Goal: Task Accomplishment & Management: Use online tool/utility

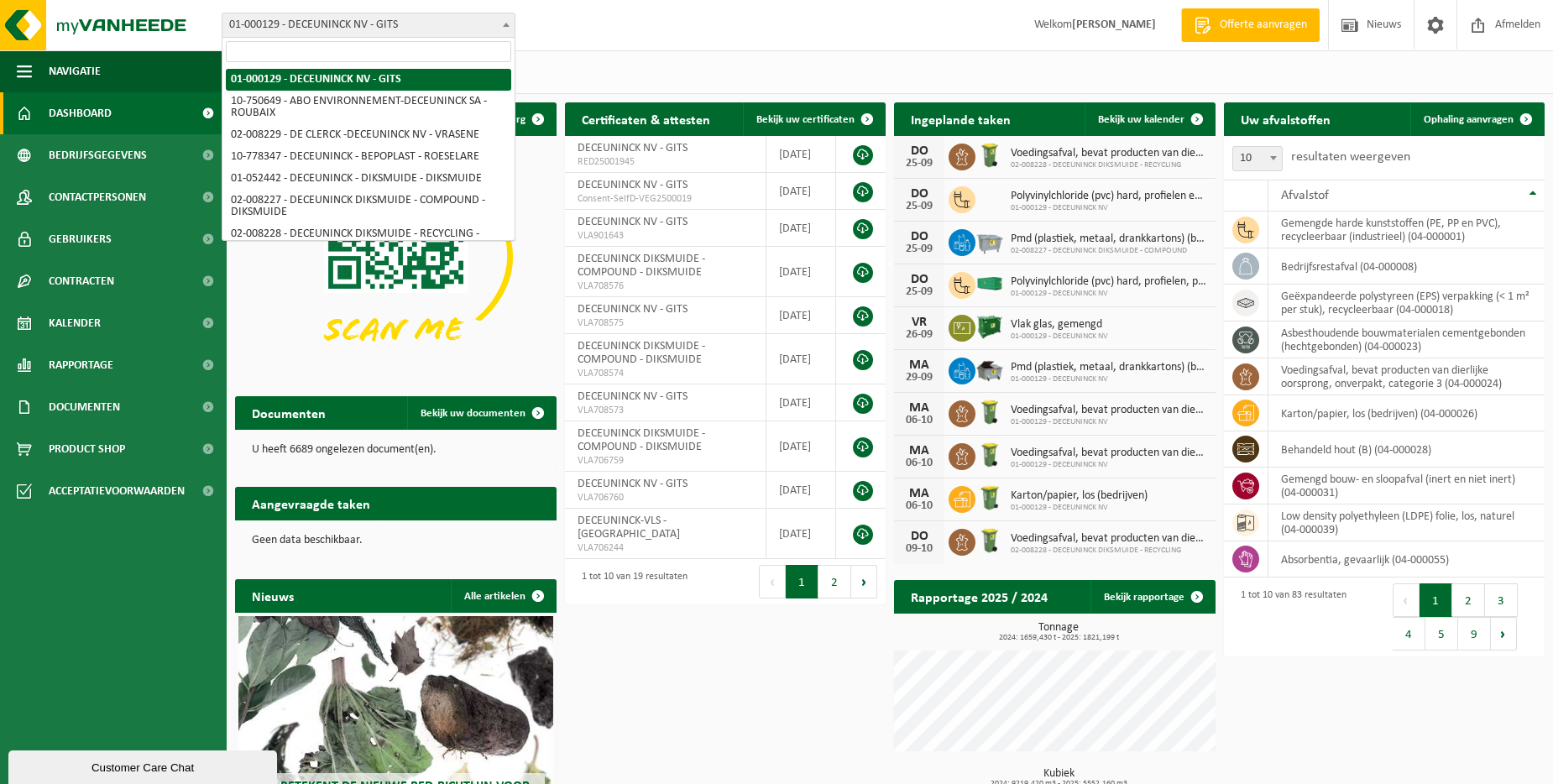
click at [502, 23] on span at bounding box center [506, 25] width 16 height 22
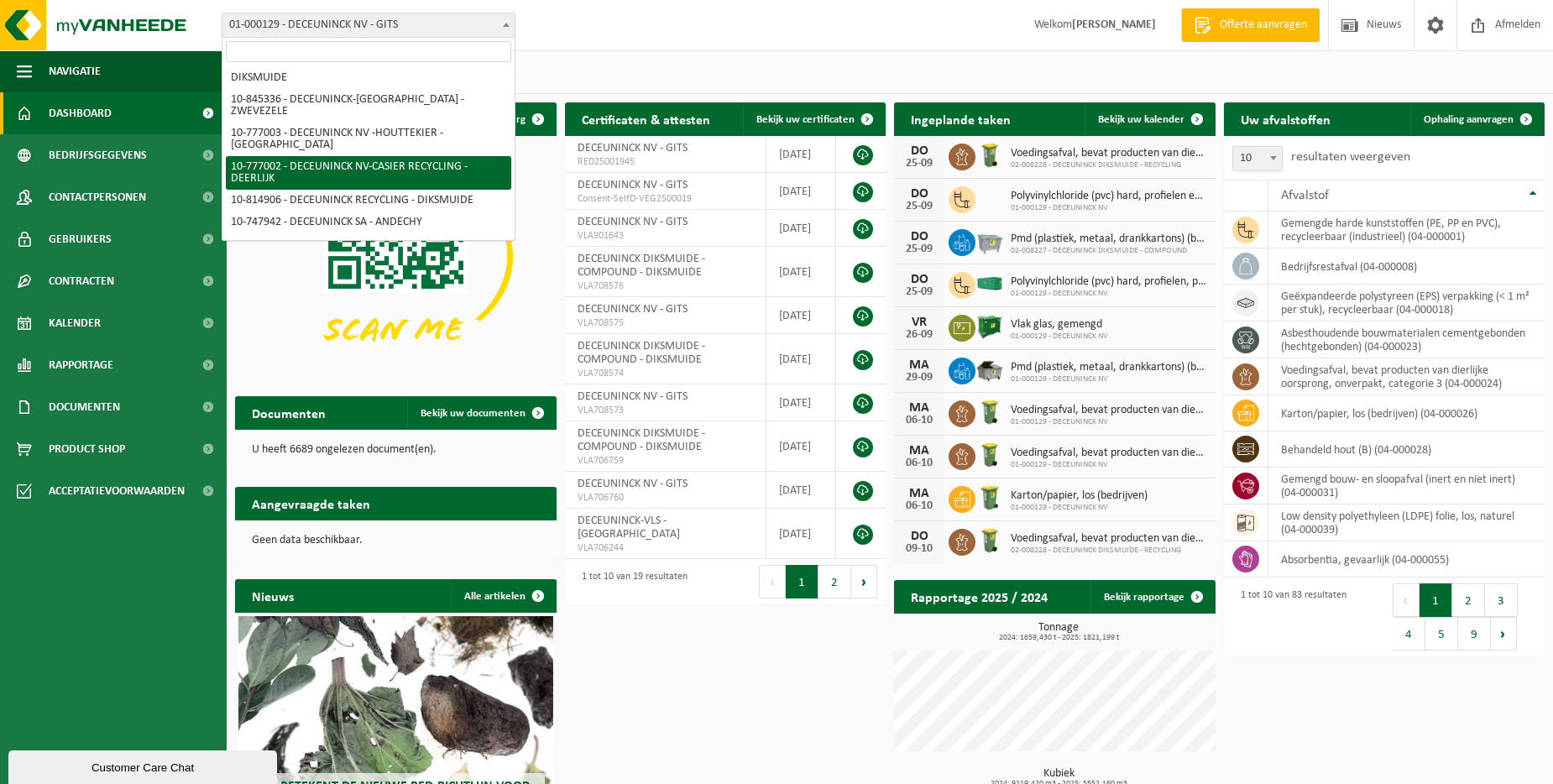
scroll to position [84, 0]
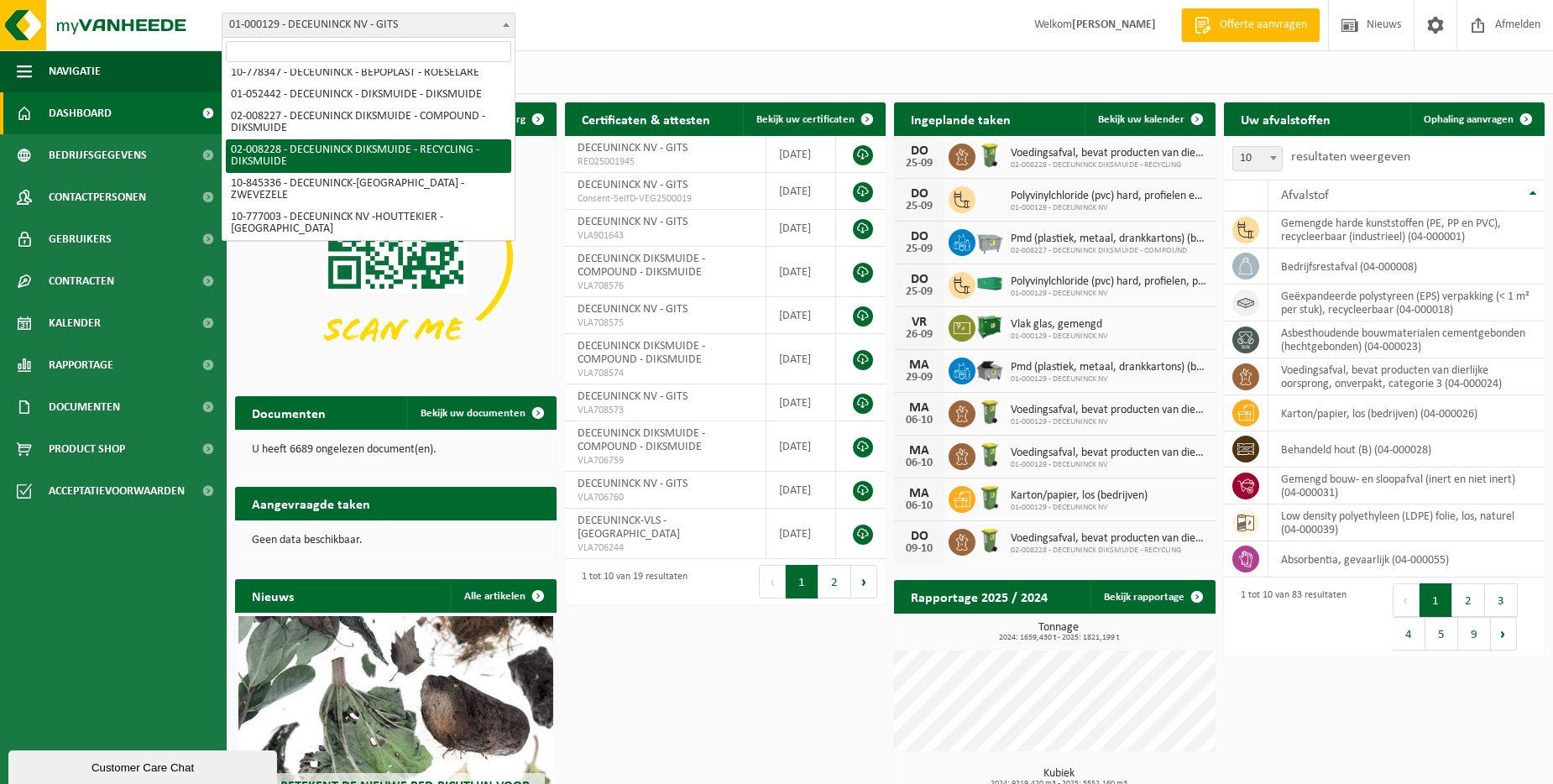
select select "1119"
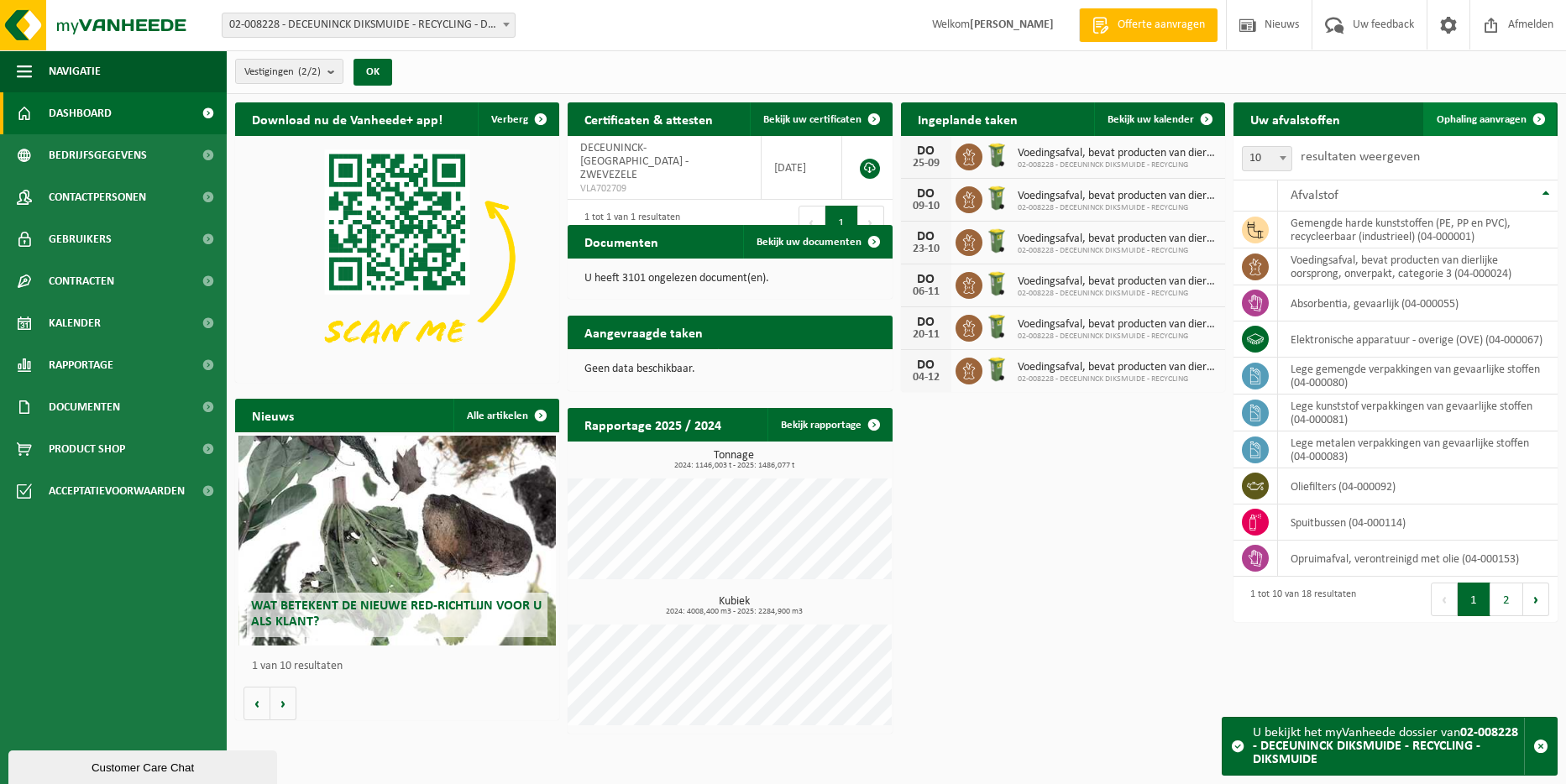
click at [1499, 116] on span "Ophaling aanvragen" at bounding box center [1481, 119] width 90 height 11
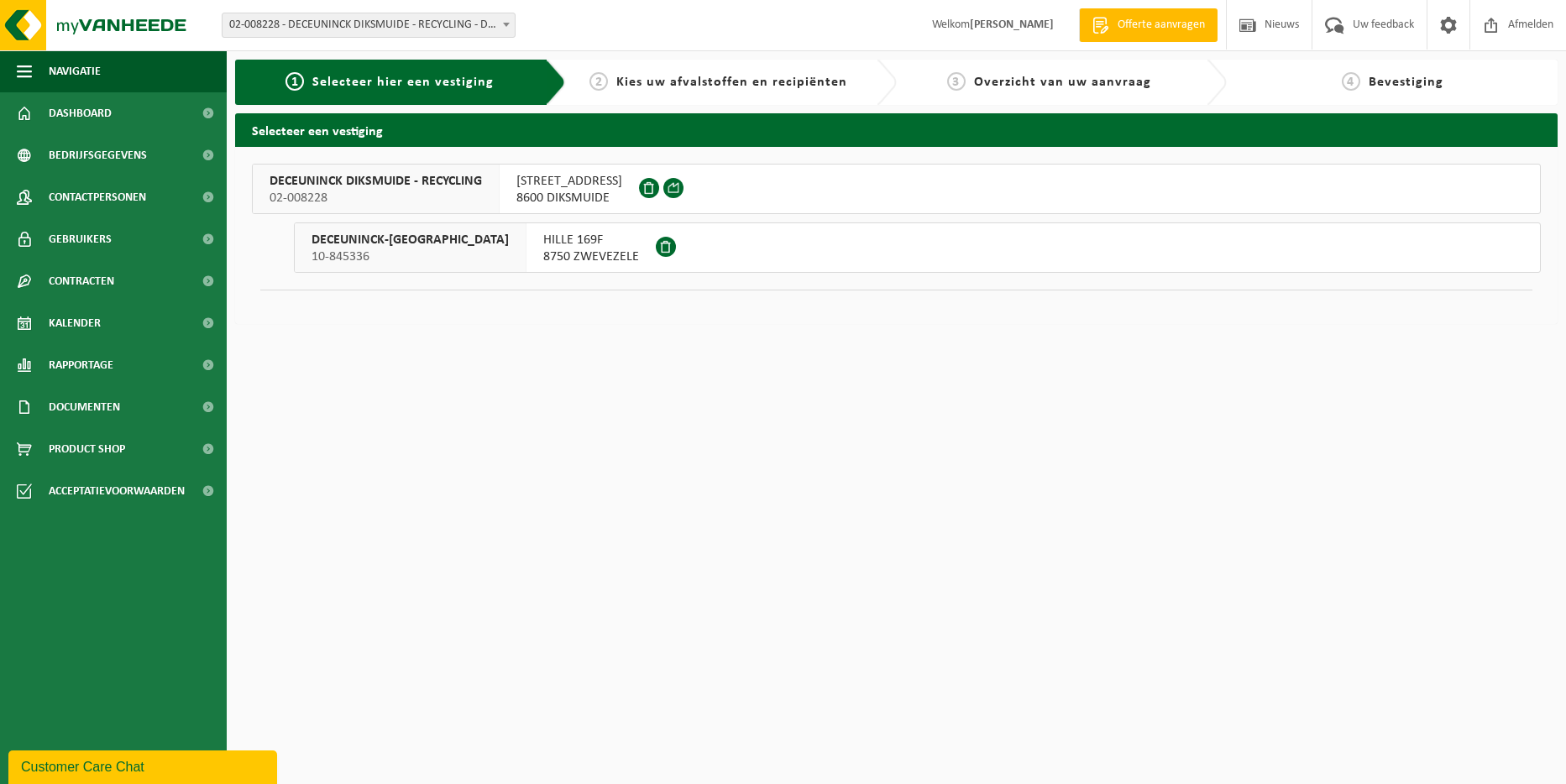
click at [415, 196] on span "02-008228" at bounding box center [376, 198] width 213 height 16
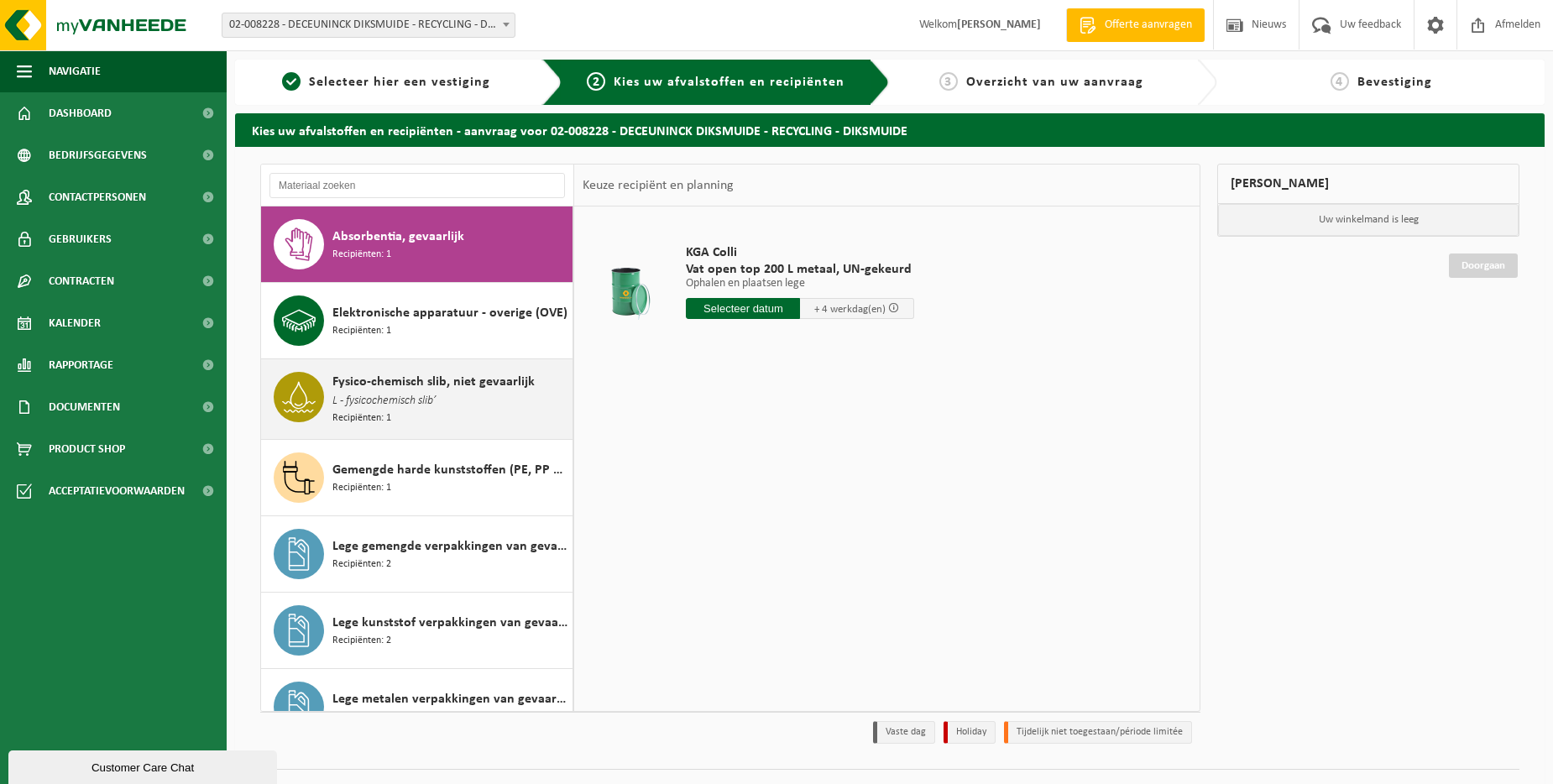
click at [426, 385] on span "Fysico-chemisch slib, niet gevaarlijk" at bounding box center [434, 382] width 202 height 20
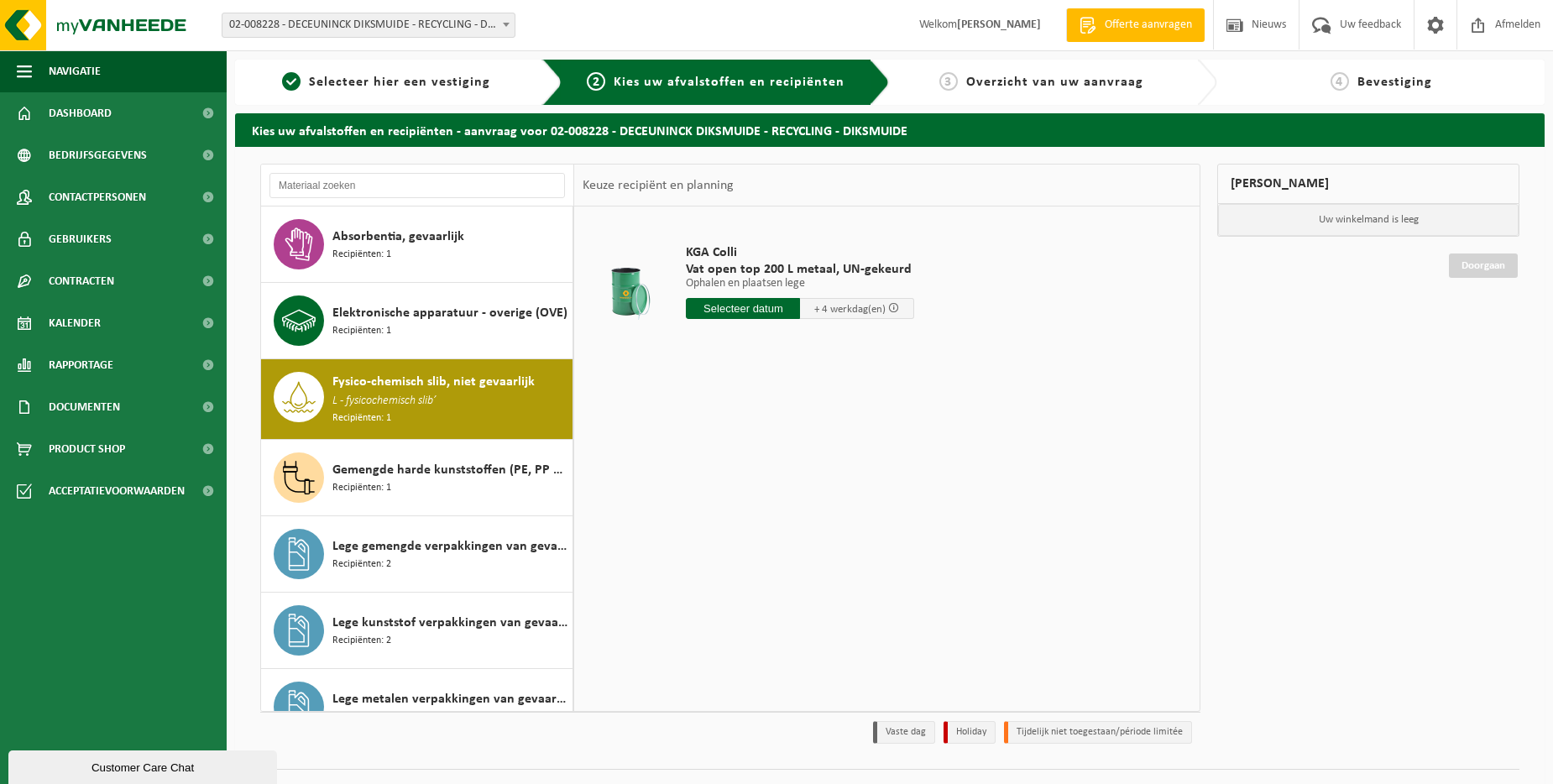
scroll to position [153, 0]
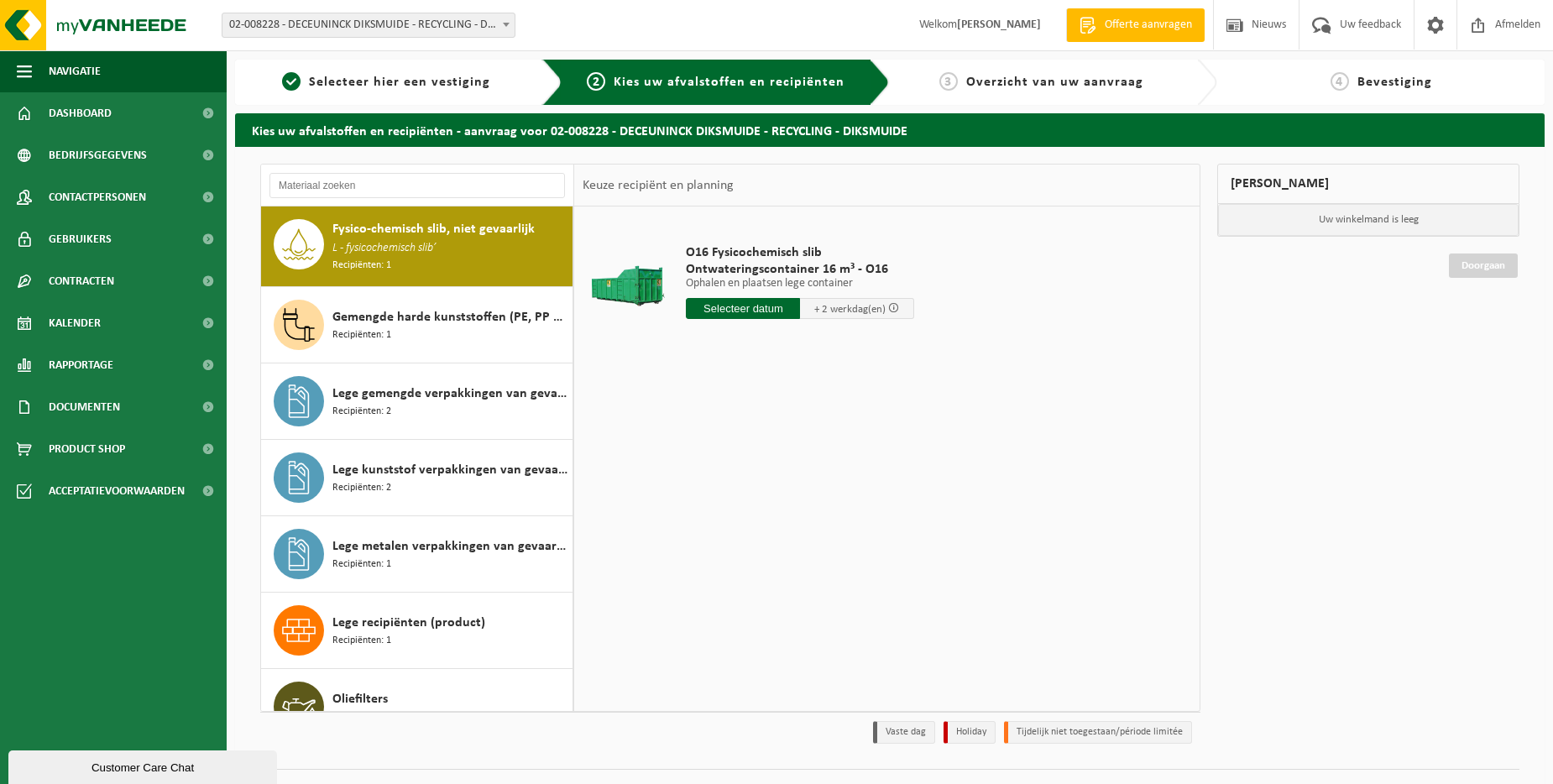
click at [747, 307] on input "text" at bounding box center [742, 308] width 114 height 21
click at [820, 488] on div "26" at bounding box center [820, 484] width 29 height 26
type input "Van 2025-09-26"
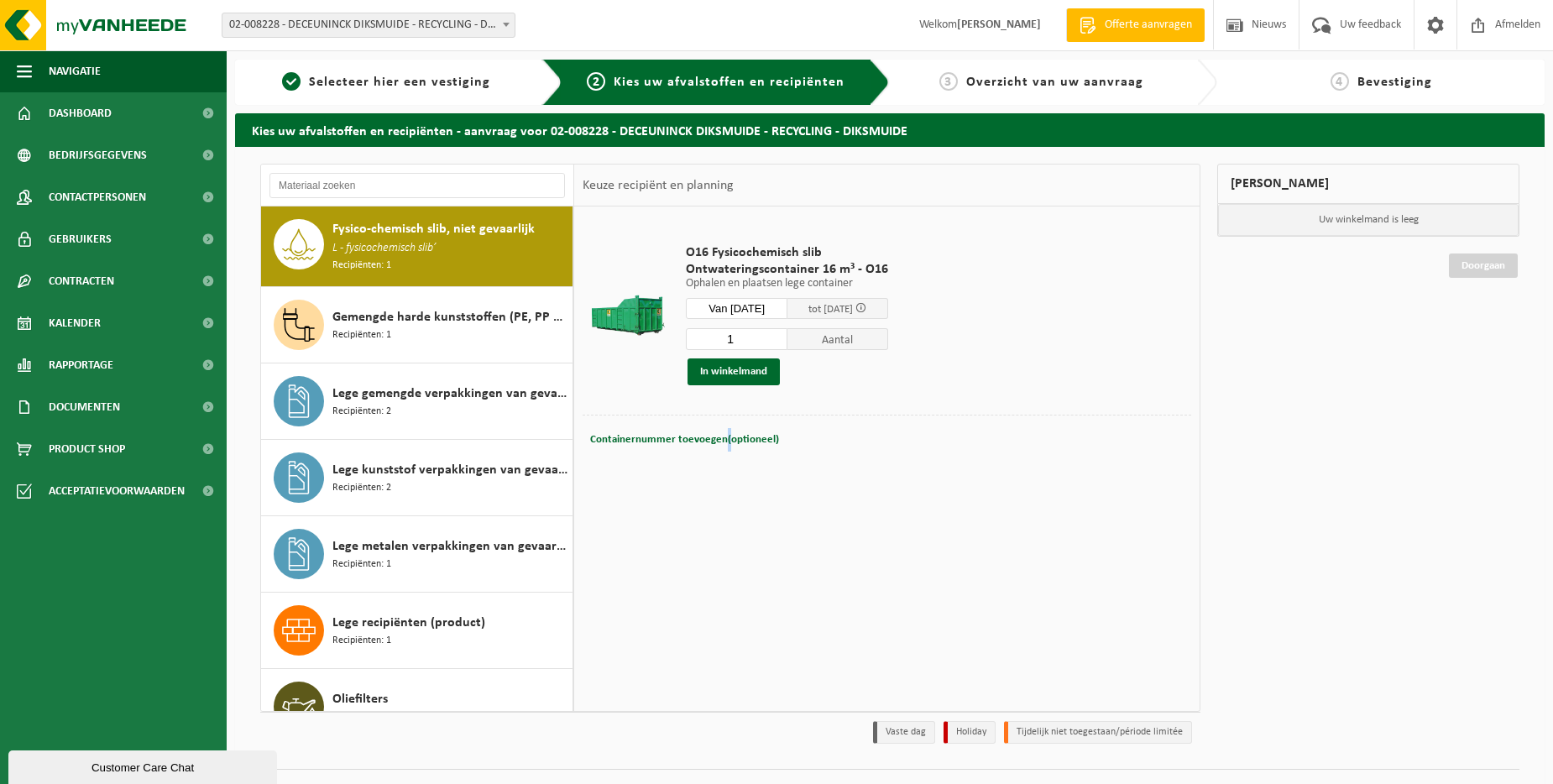
click at [725, 426] on div "Containernummer toevoegen(optioneel) Annuleren" at bounding box center [887, 439] width 609 height 49
click at [732, 439] on span "Containernummer toevoegen(optioneel)" at bounding box center [684, 439] width 189 height 11
type input "016-110"
click at [722, 366] on button "In winkelmand" at bounding box center [733, 371] width 92 height 26
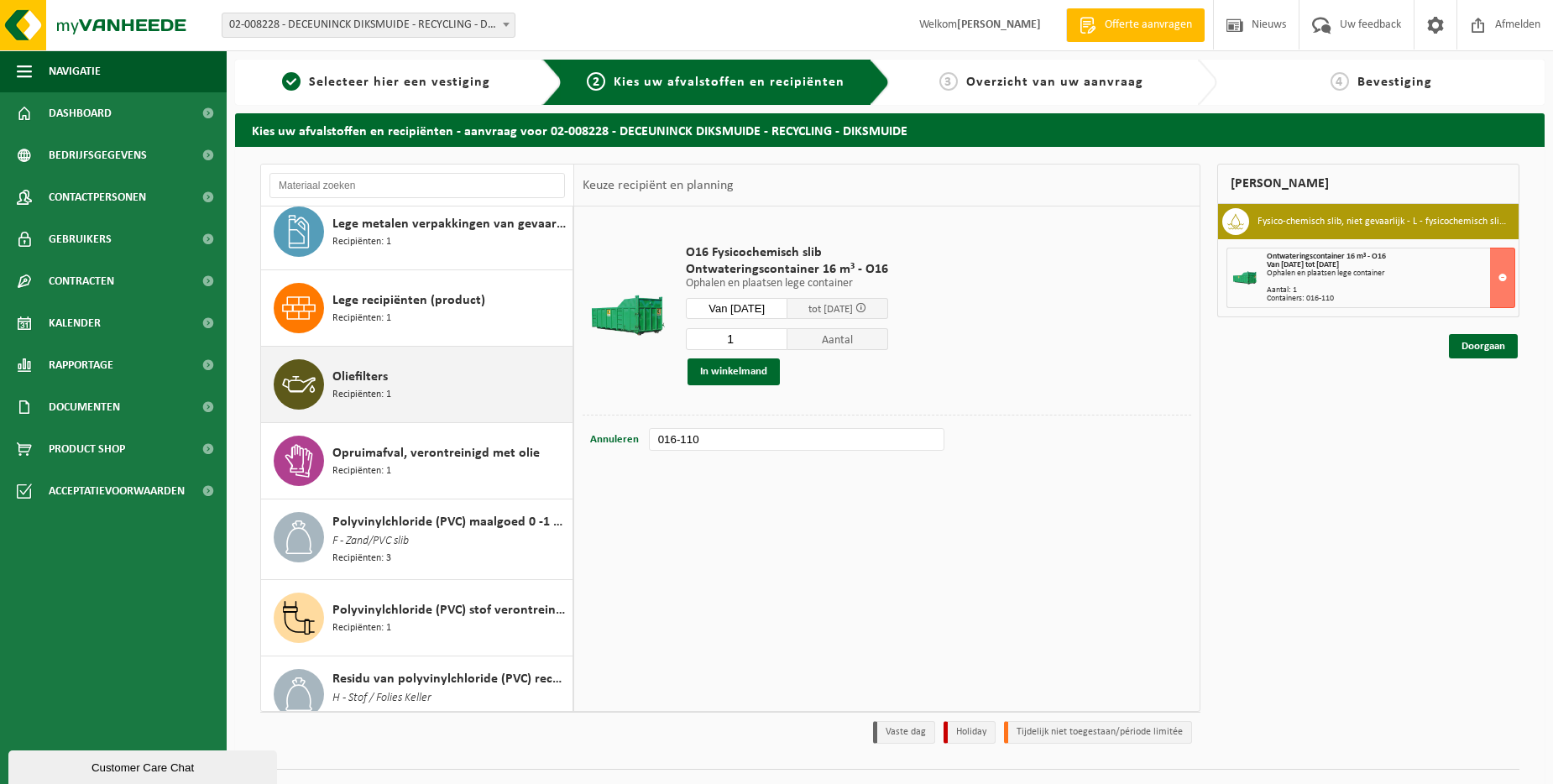
scroll to position [489, 0]
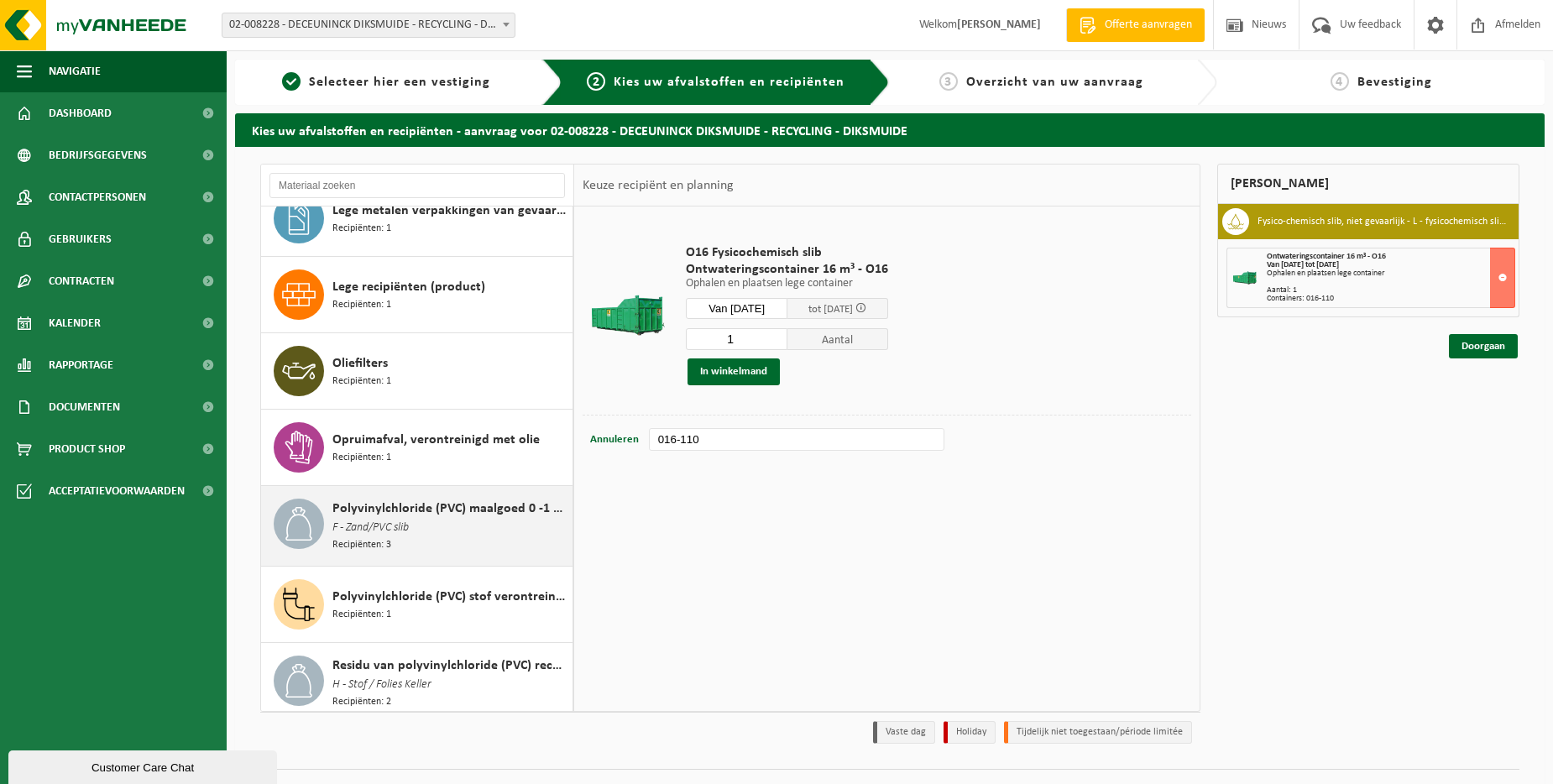
click at [381, 527] on span "F - Zand/PVC slib" at bounding box center [371, 528] width 77 height 18
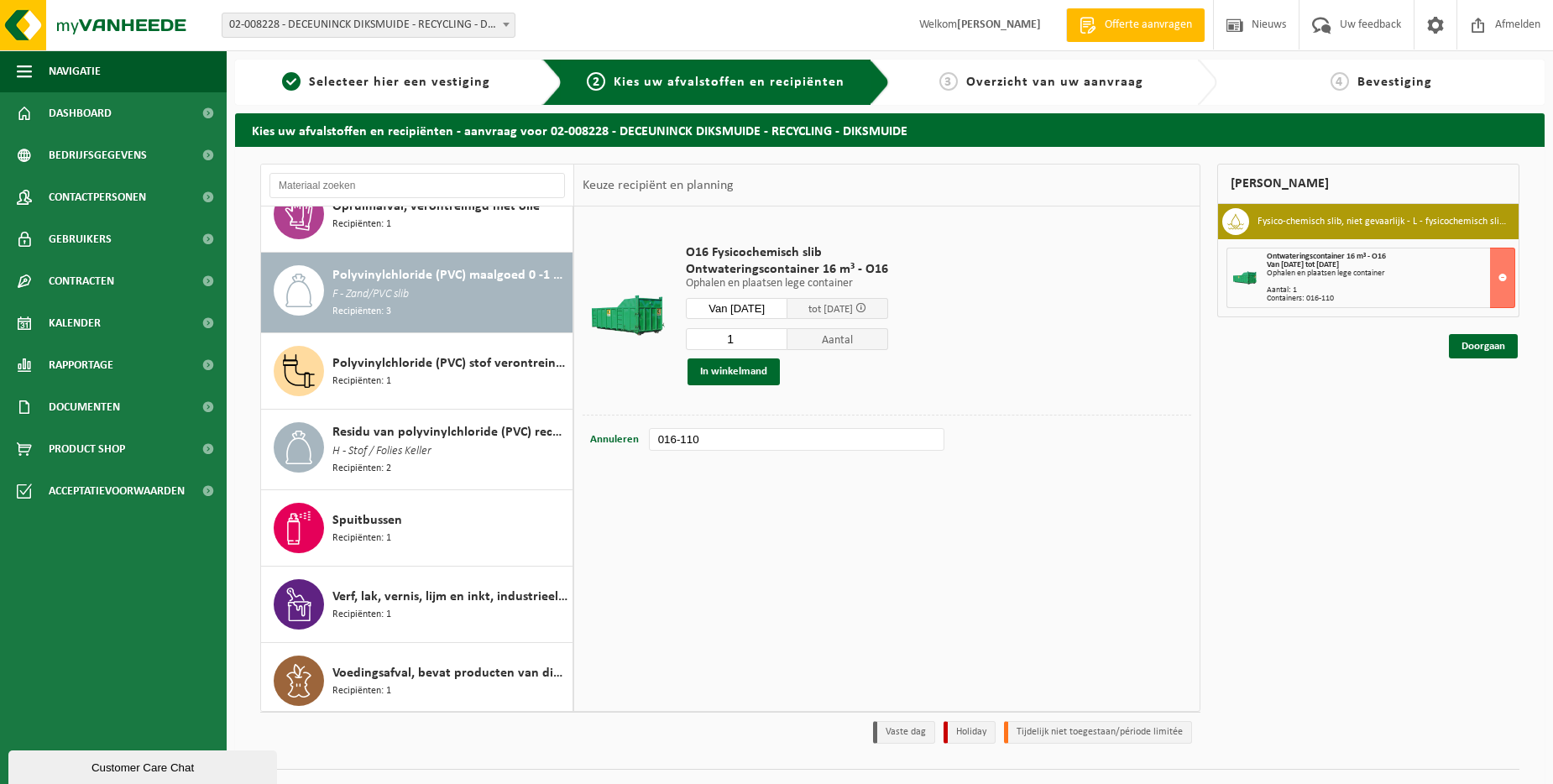
scroll to position [722, 0]
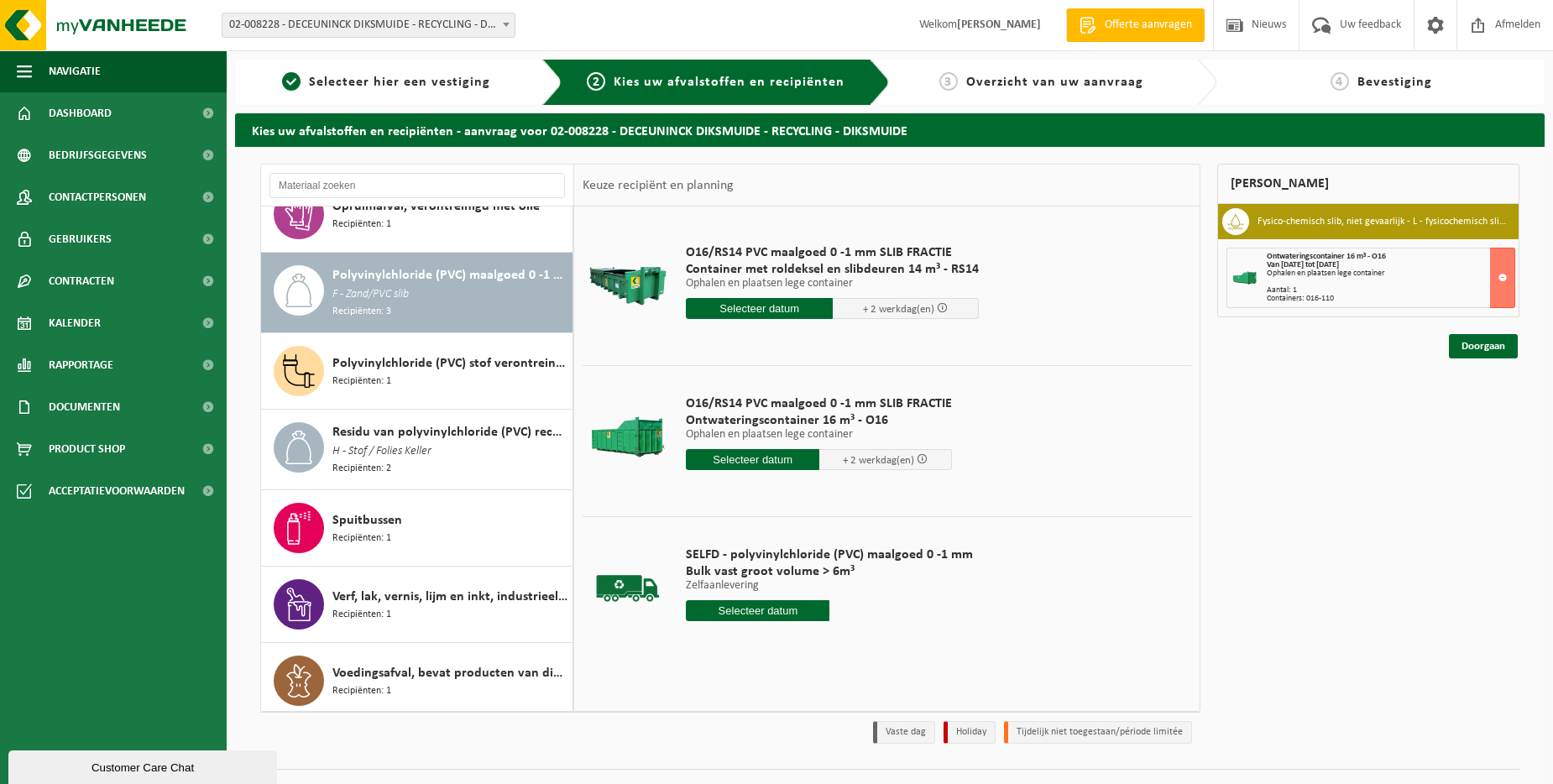
click at [763, 453] on input "text" at bounding box center [752, 459] width 133 height 21
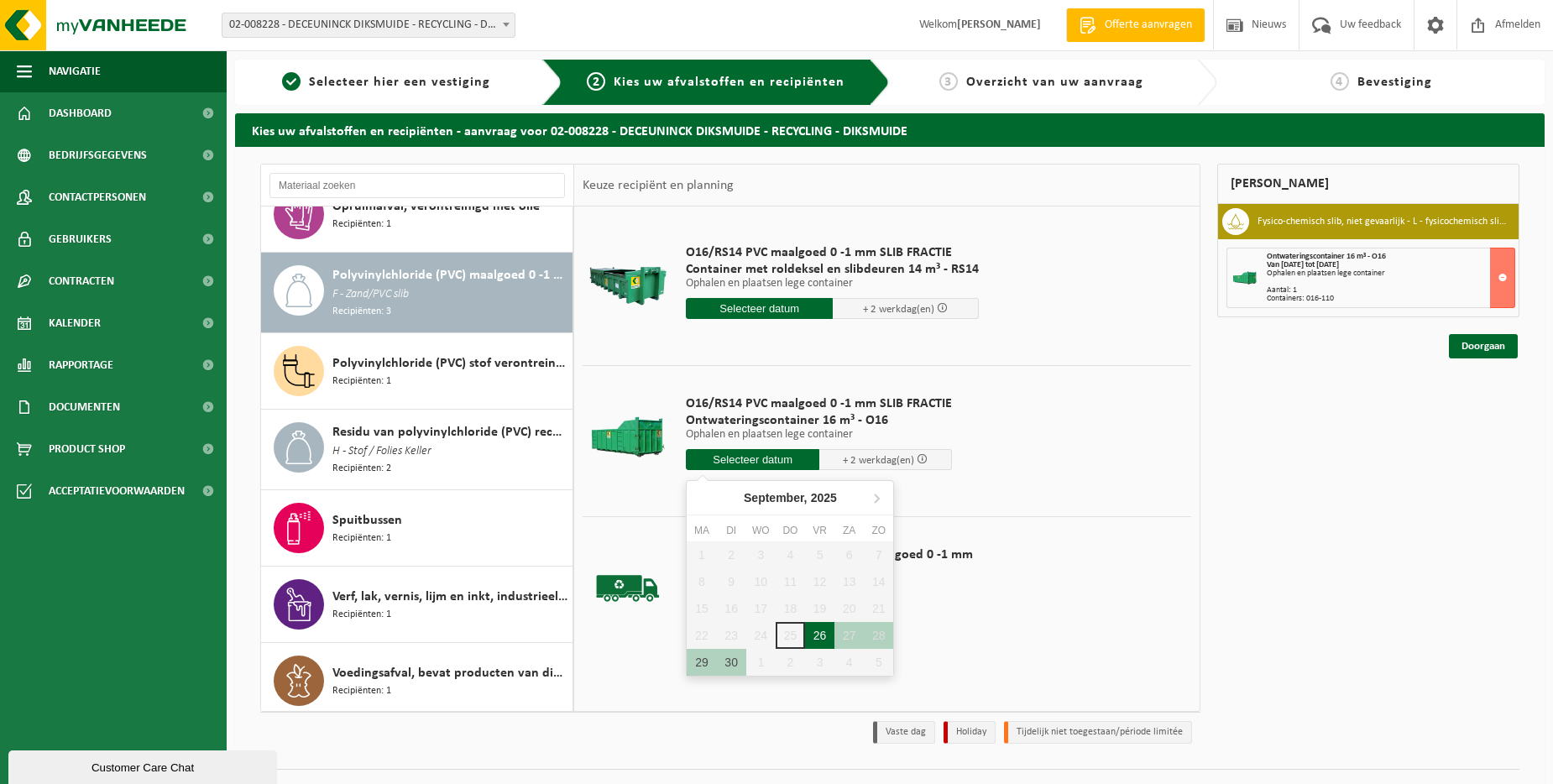
click at [827, 635] on div "26" at bounding box center [820, 634] width 29 height 26
type input "Van 2025-09-26"
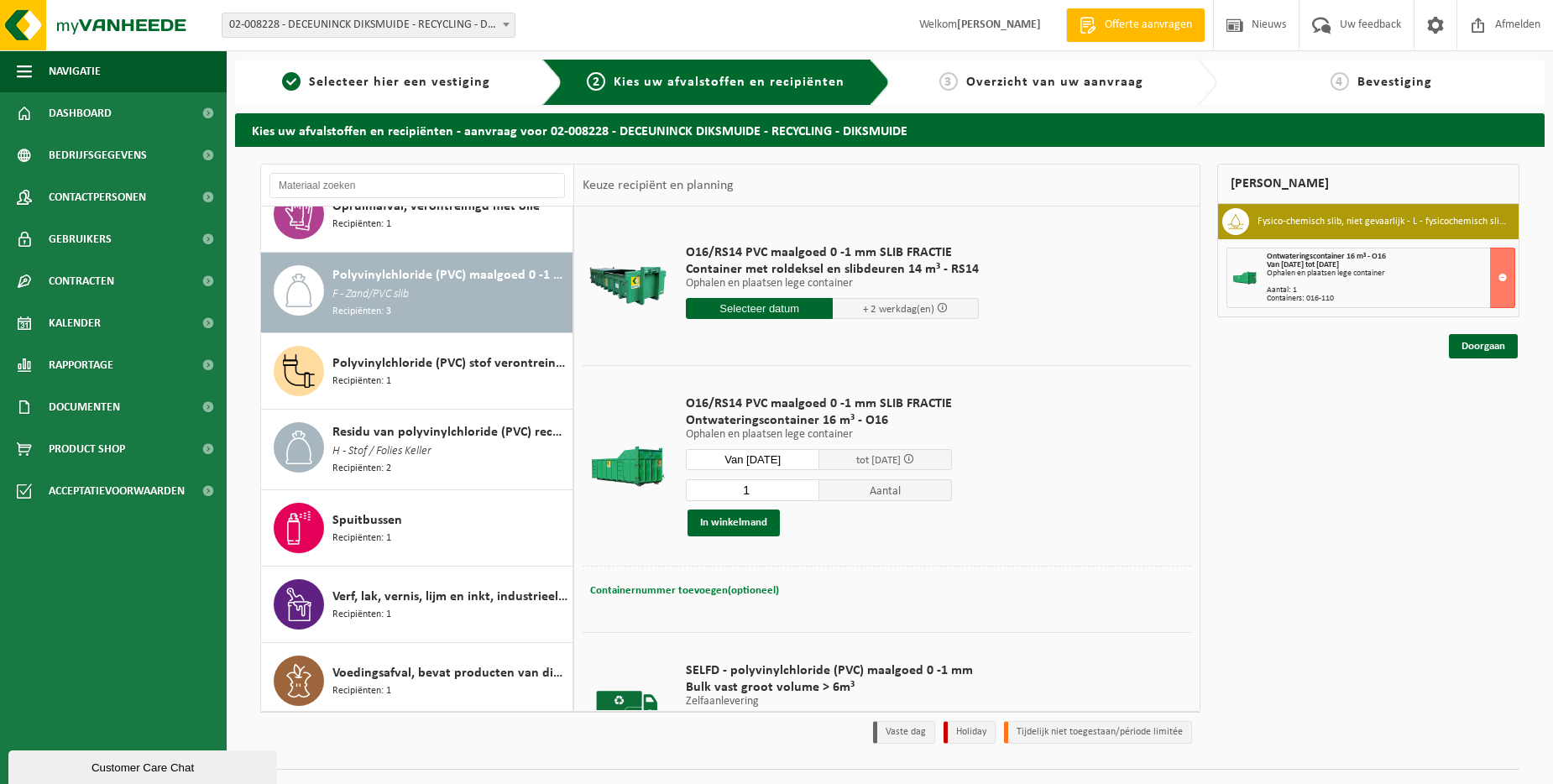
click at [704, 597] on button "Containernummer toevoegen(optioneel) Annuleren" at bounding box center [684, 591] width 192 height 24
type input "016-088"
click at [736, 528] on button "In winkelmand" at bounding box center [733, 522] width 92 height 26
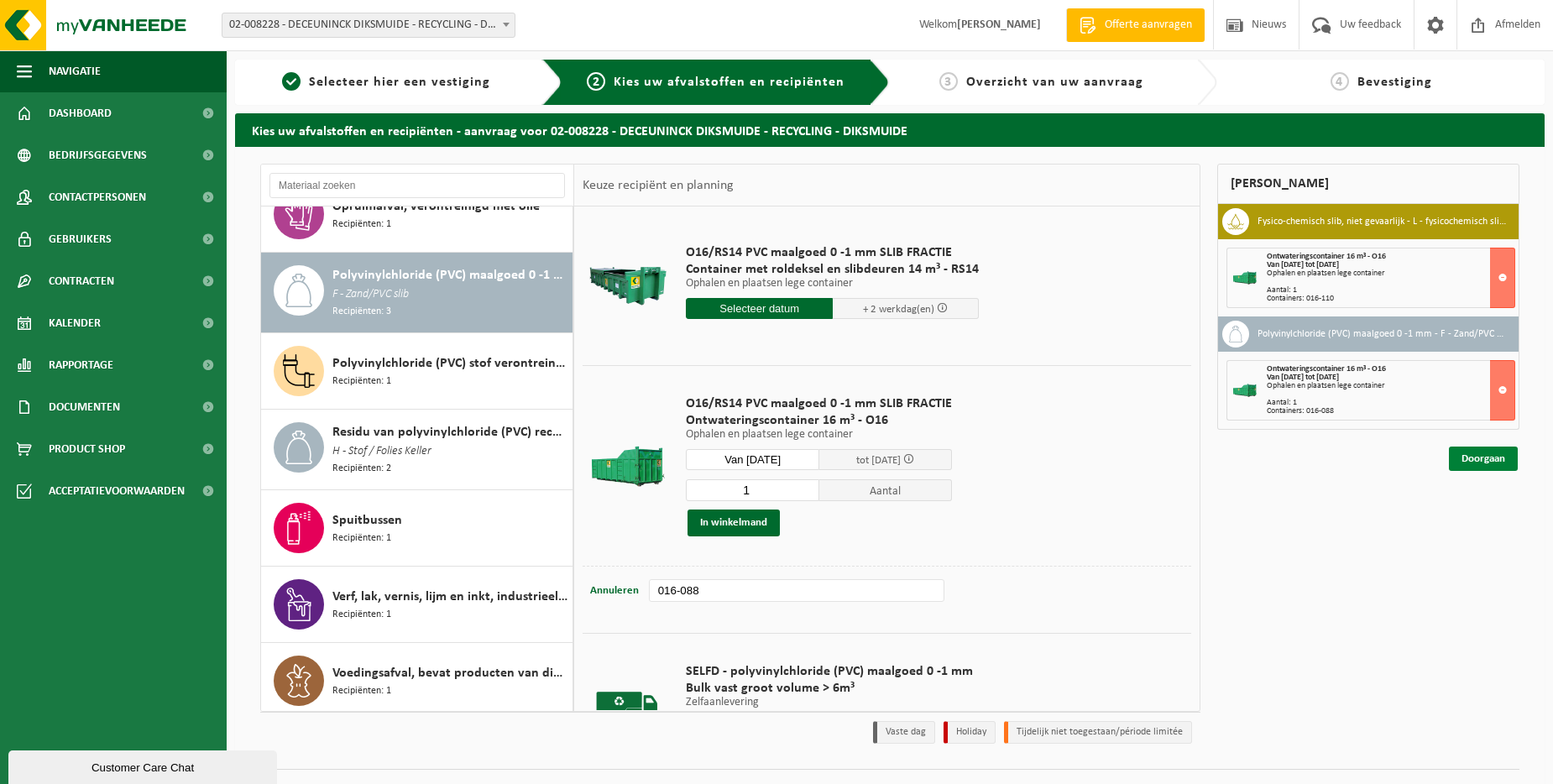
click at [1488, 458] on link "Doorgaan" at bounding box center [1483, 459] width 68 height 25
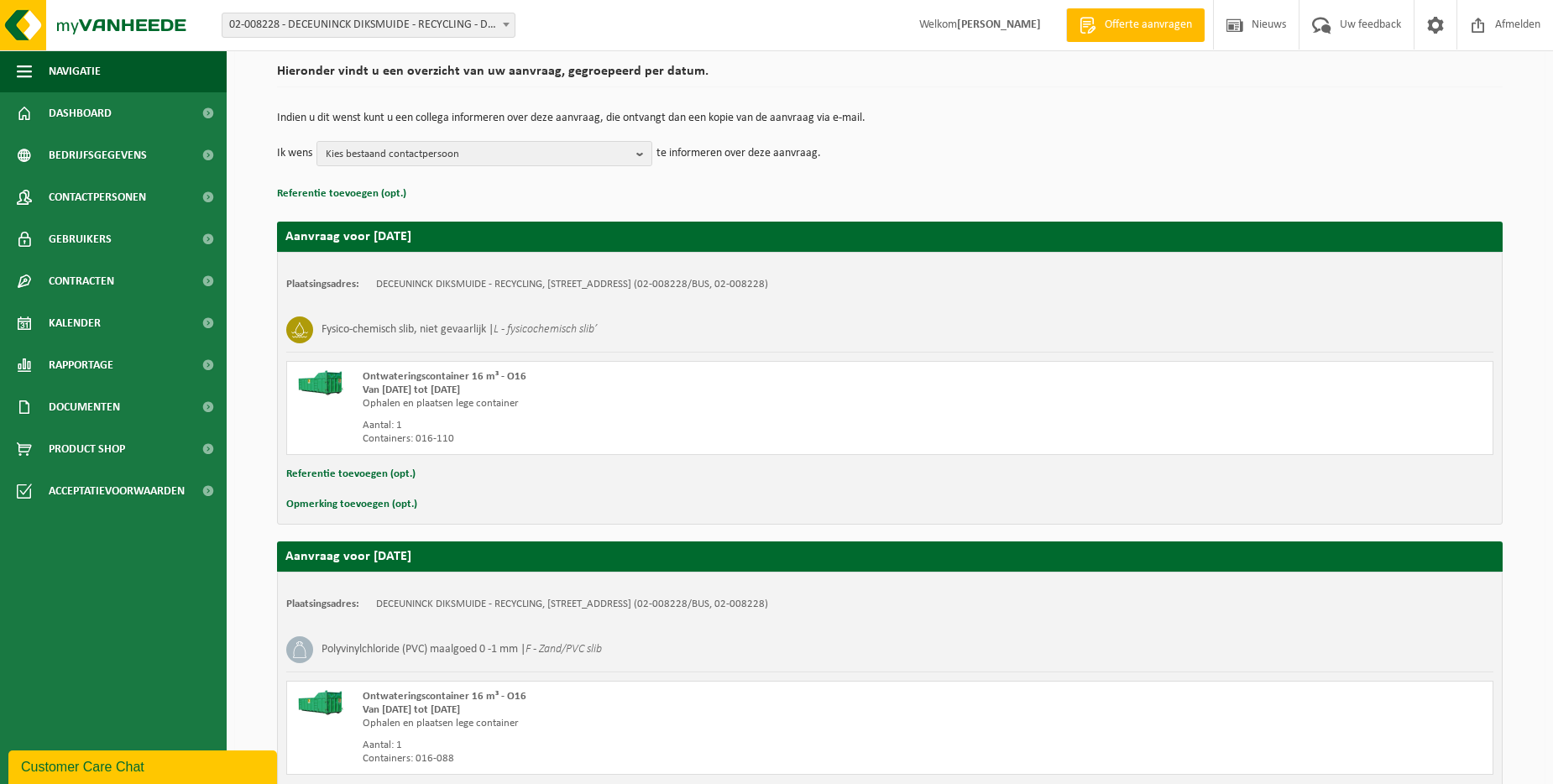
scroll to position [270, 0]
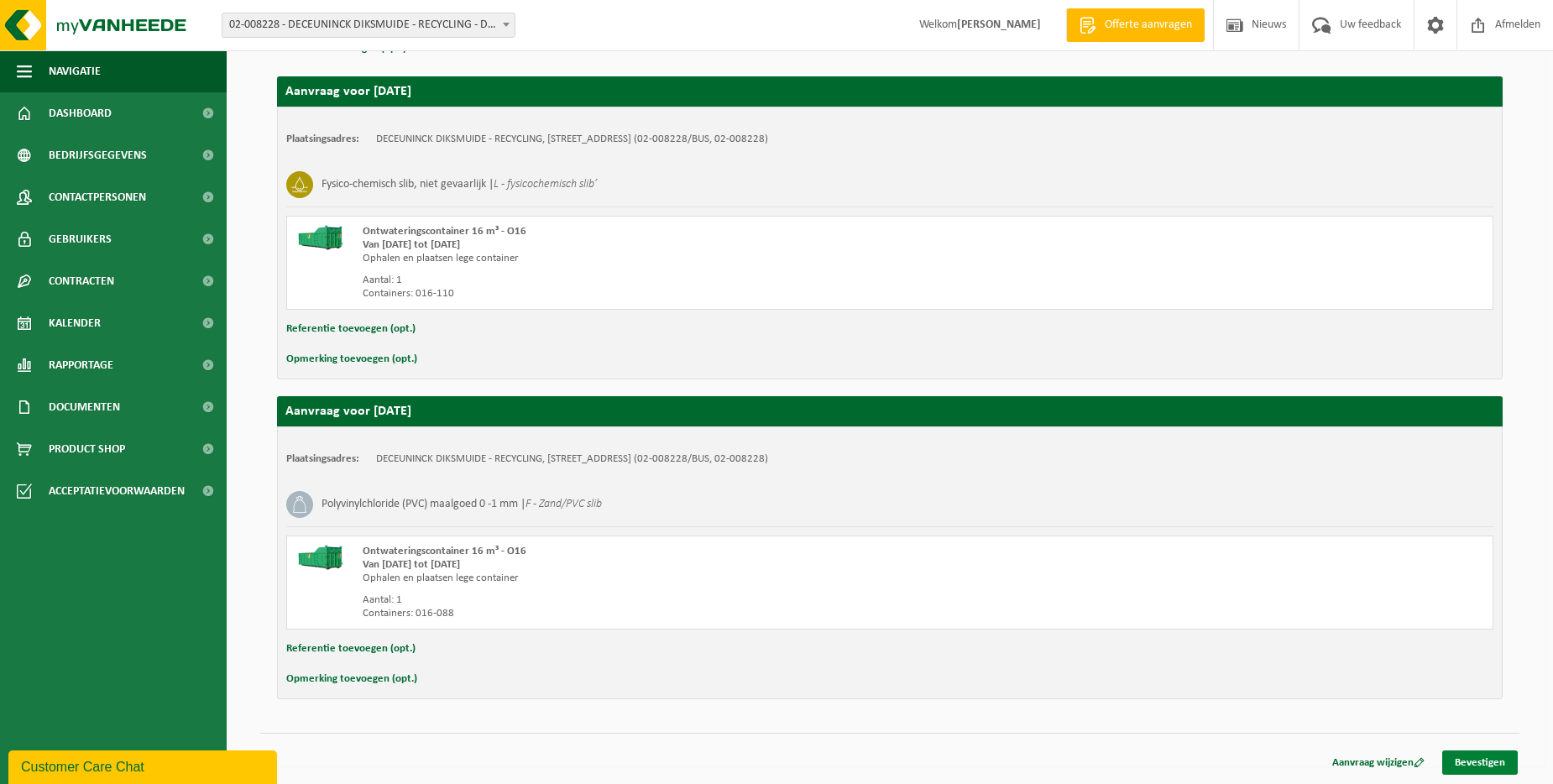
click at [1470, 756] on link "Bevestigen" at bounding box center [1480, 762] width 76 height 25
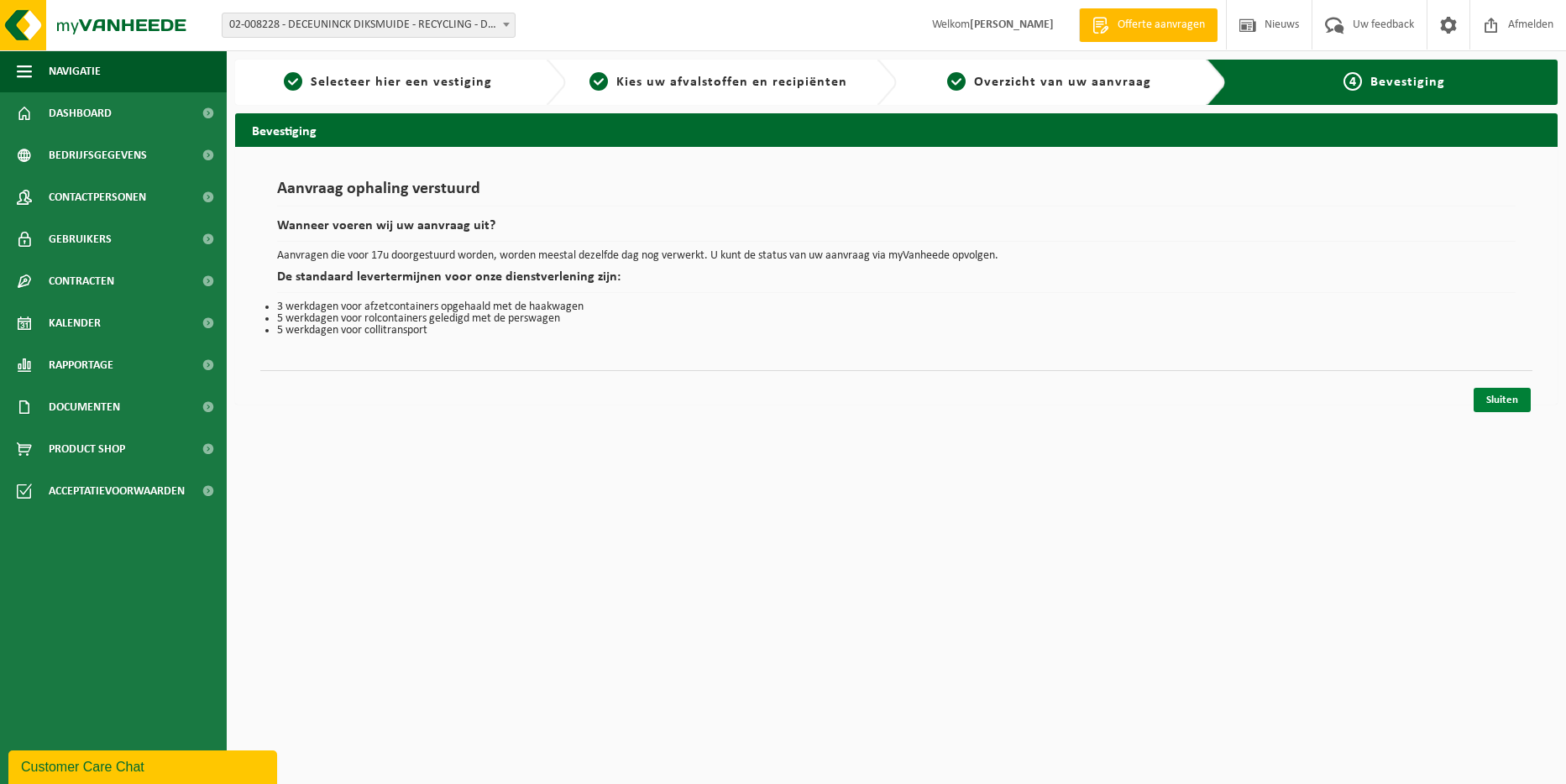
click at [1516, 395] on link "Sluiten" at bounding box center [1502, 399] width 57 height 25
